Goal: Communication & Community: Ask a question

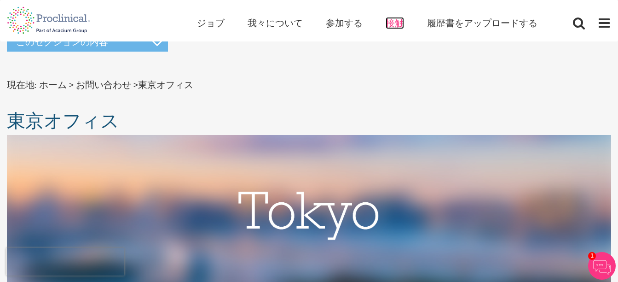
click at [398, 21] on span "接触" at bounding box center [395, 23] width 18 height 12
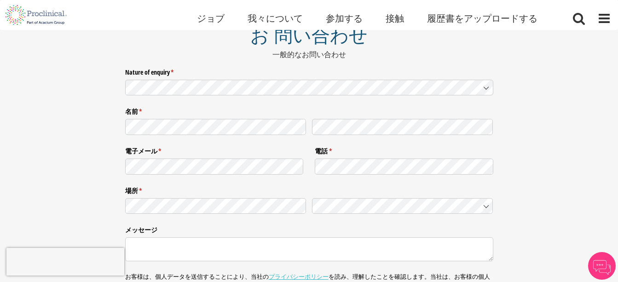
scroll to position [52, 0]
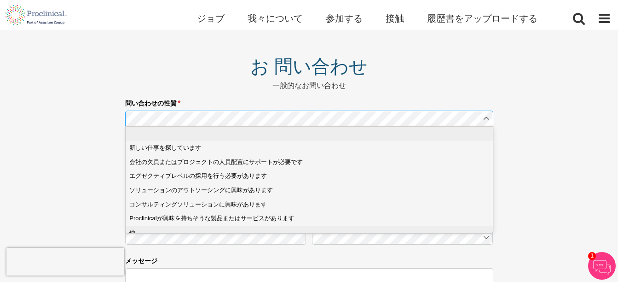
click at [175, 226] on li "他" at bounding box center [313, 233] width 374 height 14
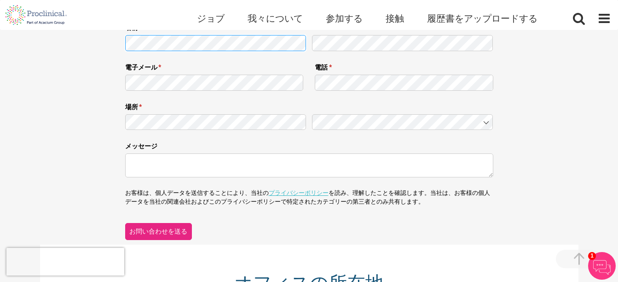
scroll to position [190, 0]
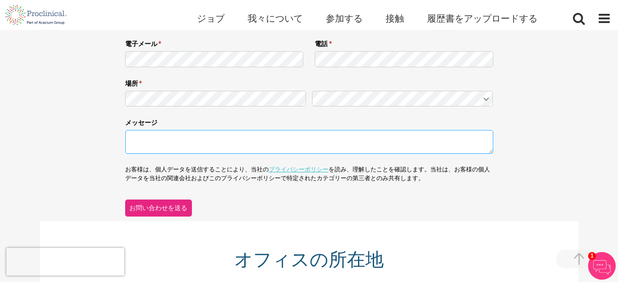
click at [177, 147] on textarea "メッセージ" at bounding box center [309, 142] width 368 height 24
type textarea "お世話になっております。 株式会社ORSOの池田と申します。 この度、人材関連の事業を運営されている方を対象に、 『月額50,000円で社内にプロのSNS運用…"
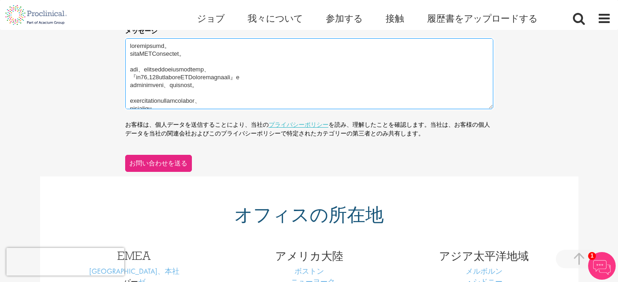
scroll to position [282, 0]
click at [156, 163] on span "お問い合わせを送る" at bounding box center [158, 162] width 59 height 10
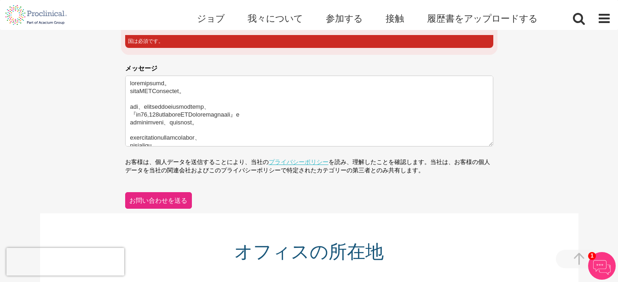
scroll to position [290, 0]
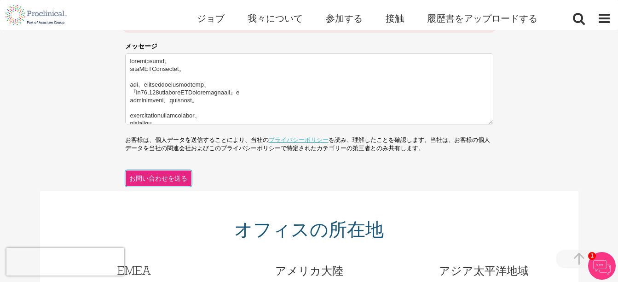
click at [146, 180] on span "お問い合わせを送る" at bounding box center [158, 178] width 59 height 10
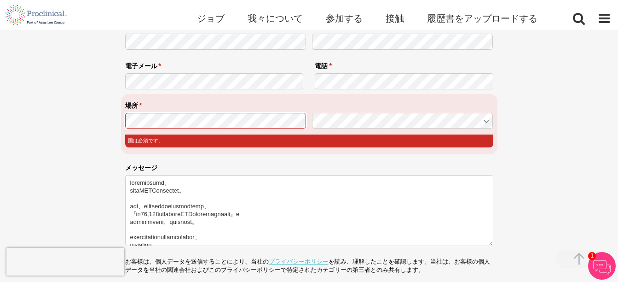
scroll to position [151, 0]
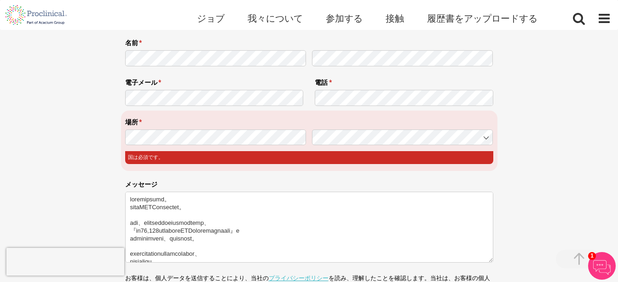
click at [208, 171] on div "場所 * (国は必須です。 国は必須です。" at bounding box center [309, 142] width 368 height 62
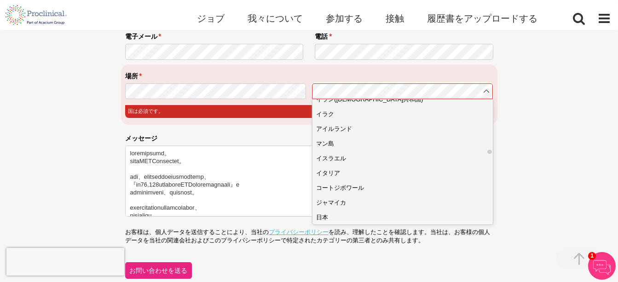
scroll to position [1473, 0]
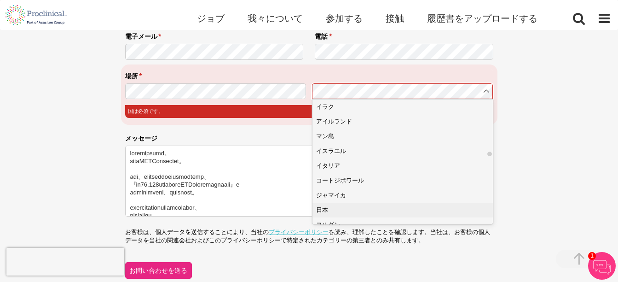
click at [348, 204] on li "日本" at bounding box center [406, 210] width 187 height 15
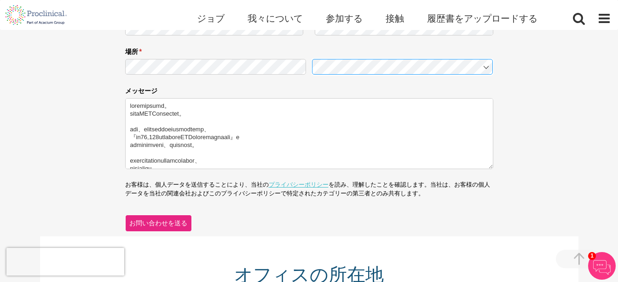
scroll to position [244, 0]
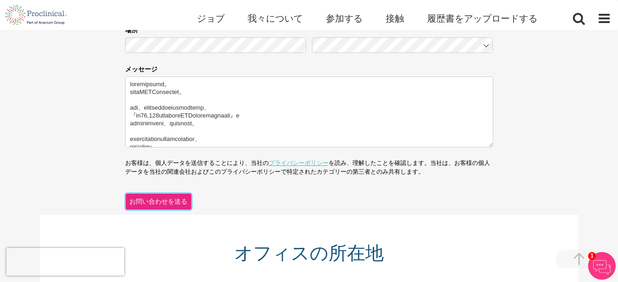
click at [164, 194] on button "お問い合わせを送る" at bounding box center [158, 201] width 67 height 17
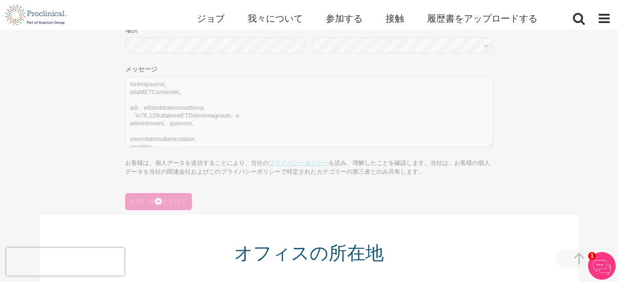
scroll to position [147, 0]
